Goal: Navigation & Orientation: Find specific page/section

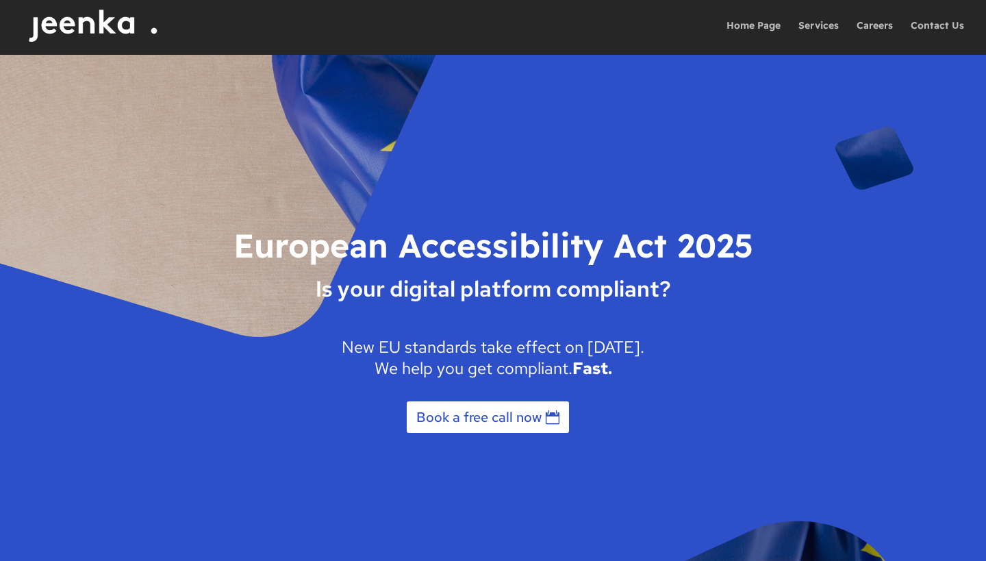
drag, startPoint x: 596, startPoint y: 232, endPoint x: 589, endPoint y: 244, distance: 13.2
click at [593, 233] on h1 "European Accessibility Act 2025" at bounding box center [493, 248] width 534 height 53
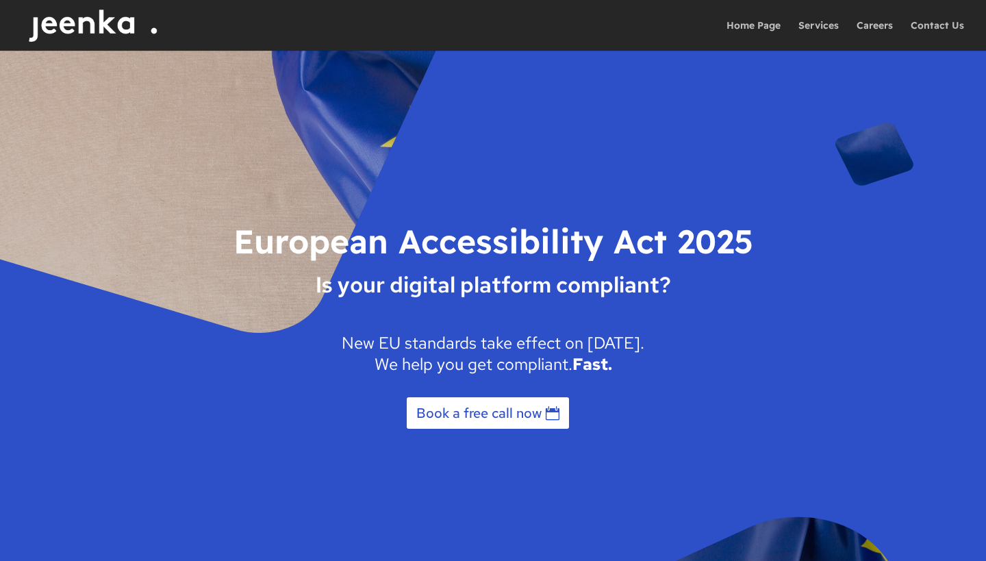
drag, startPoint x: 575, startPoint y: 284, endPoint x: 591, endPoint y: 298, distance: 21.4
click at [582, 290] on span "Is your digital platform compliant?" at bounding box center [493, 302] width 534 height 60
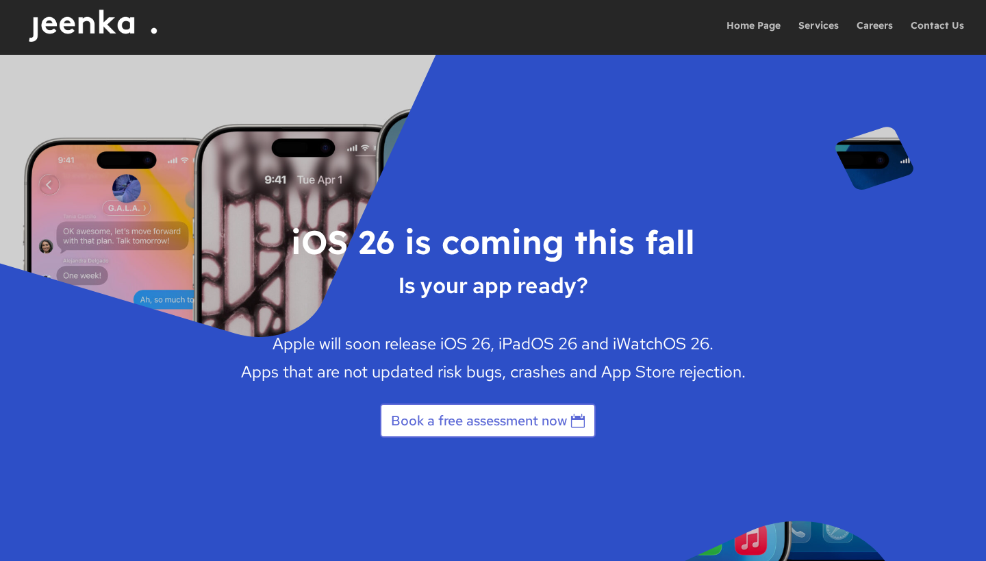
scroll to position [2663, 0]
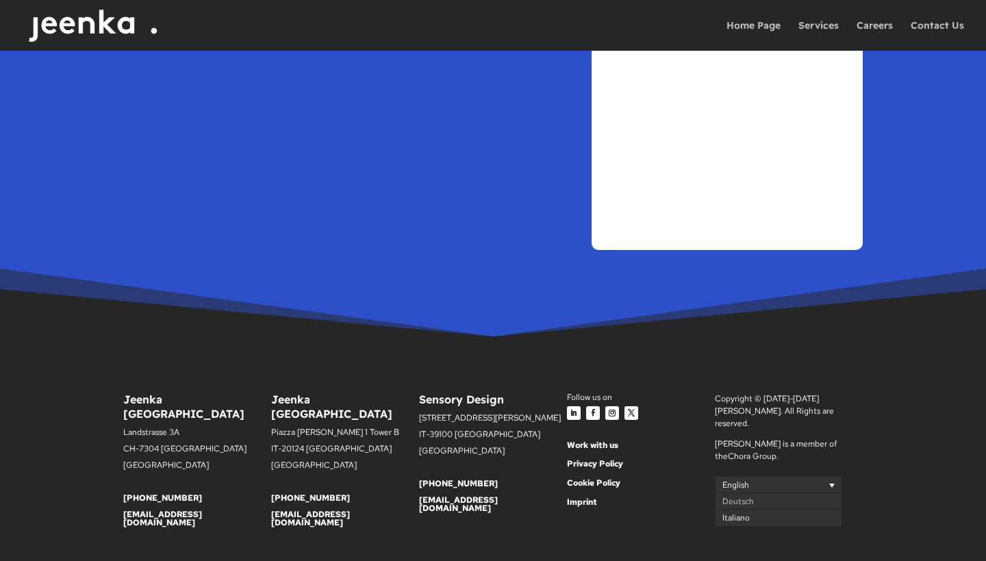
click at [734, 513] on span "Italiano" at bounding box center [735, 518] width 27 height 11
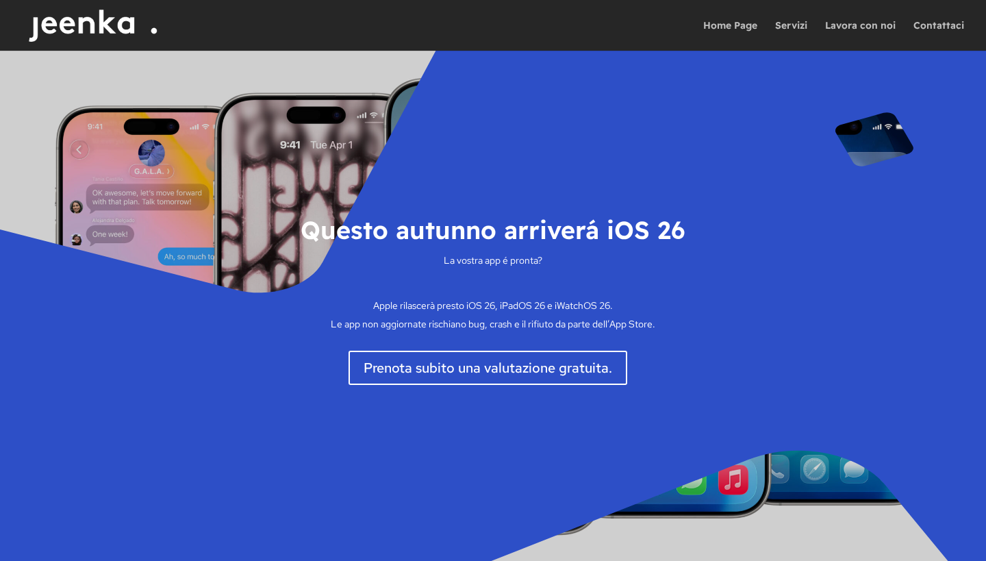
drag, startPoint x: 535, startPoint y: 146, endPoint x: 543, endPoint y: 173, distance: 28.8
click at [535, 146] on div "Questo autunno arriverá iOS 26 La vostra app é pronta? Apple rilascerà presto i…" at bounding box center [493, 306] width 789 height 510
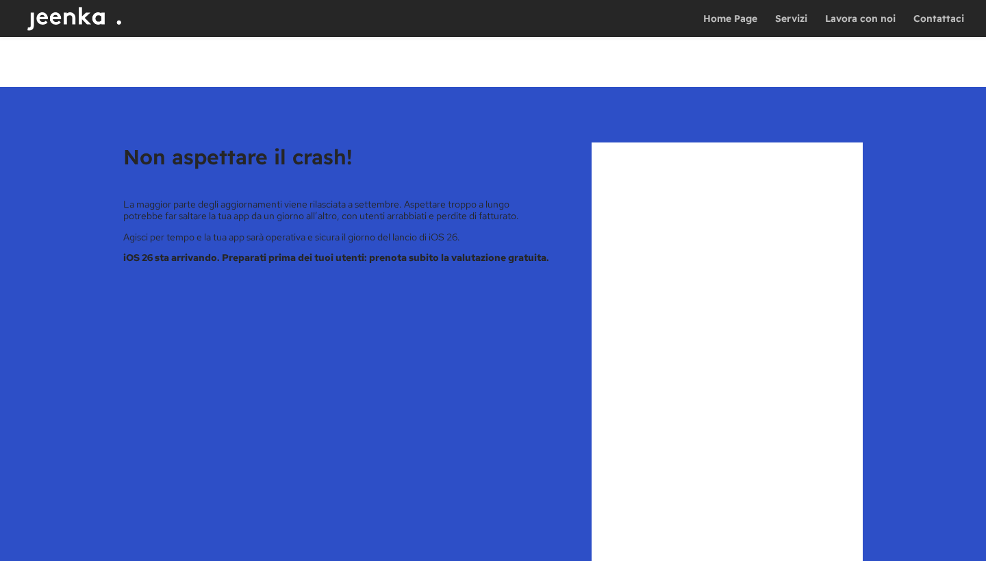
scroll to position [1834, 0]
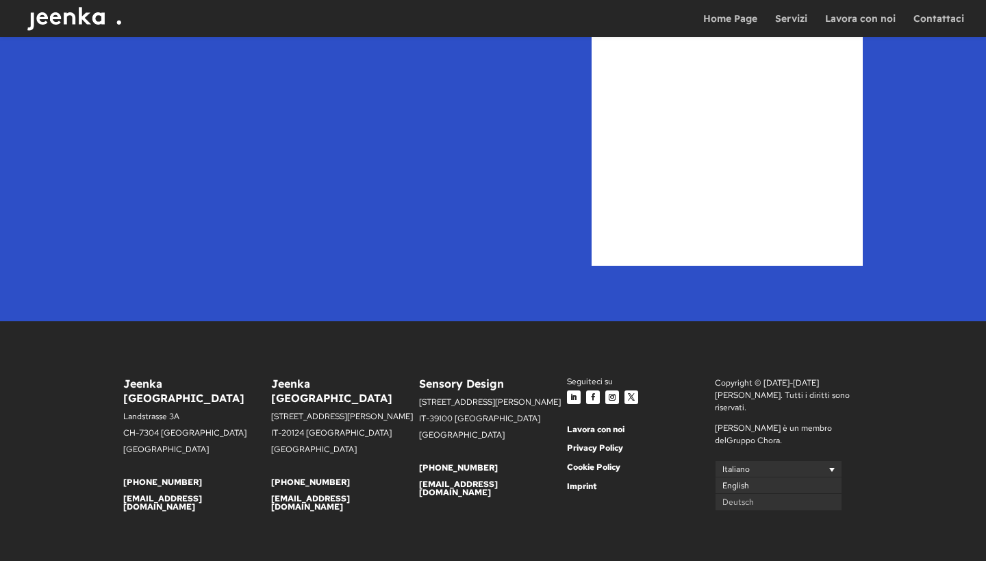
click at [736, 480] on span "English" at bounding box center [735, 485] width 27 height 11
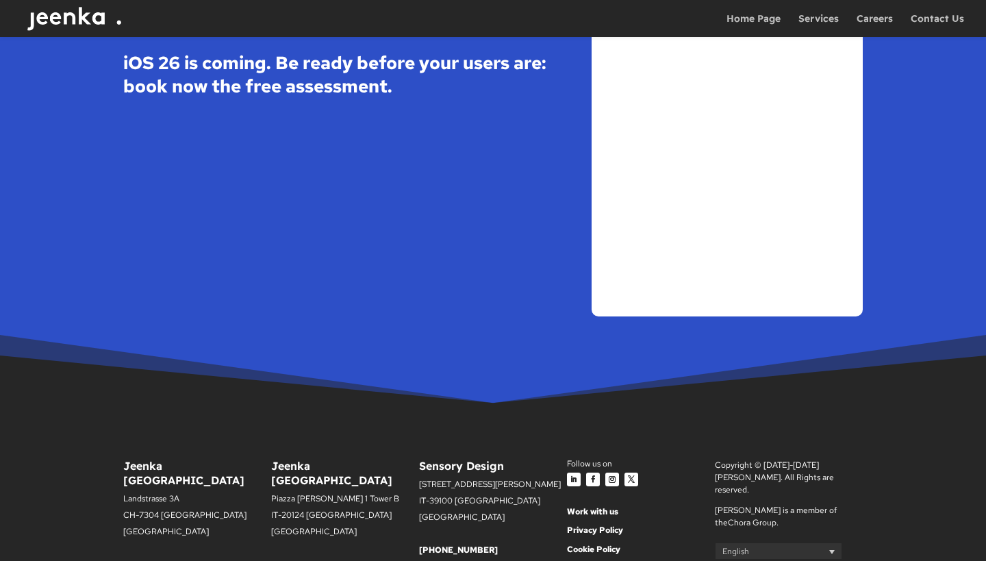
scroll to position [2553, 0]
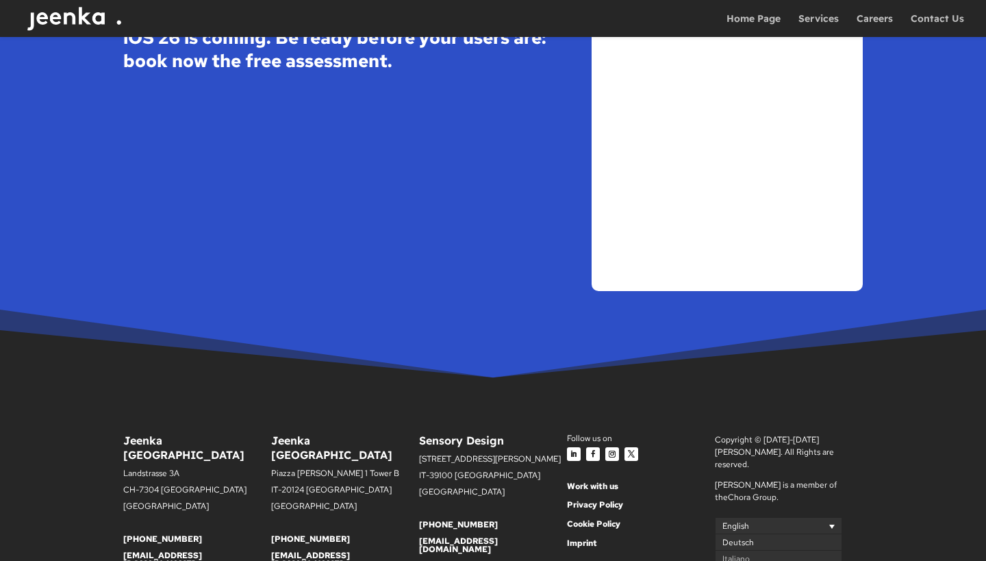
click at [737, 537] on span "Deutsch" at bounding box center [737, 542] width 31 height 11
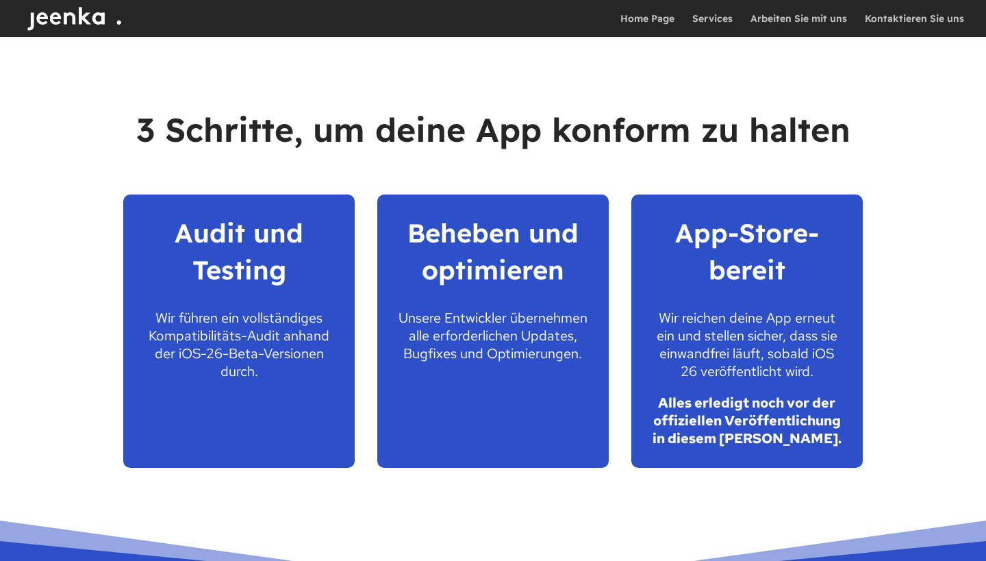
scroll to position [2688, 0]
